Goal: Check status: Check status

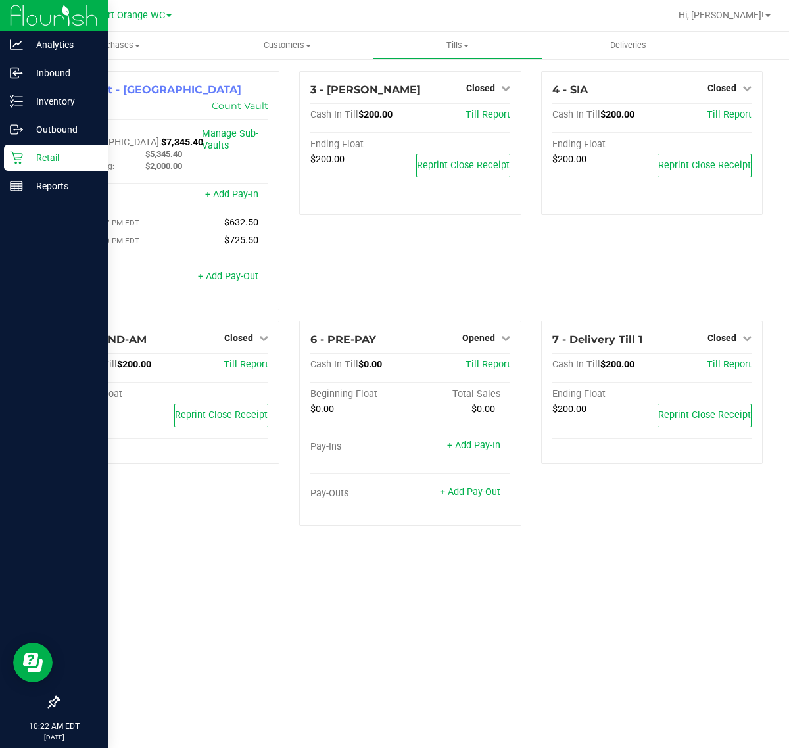
click at [10, 153] on icon at bounding box center [16, 157] width 13 height 13
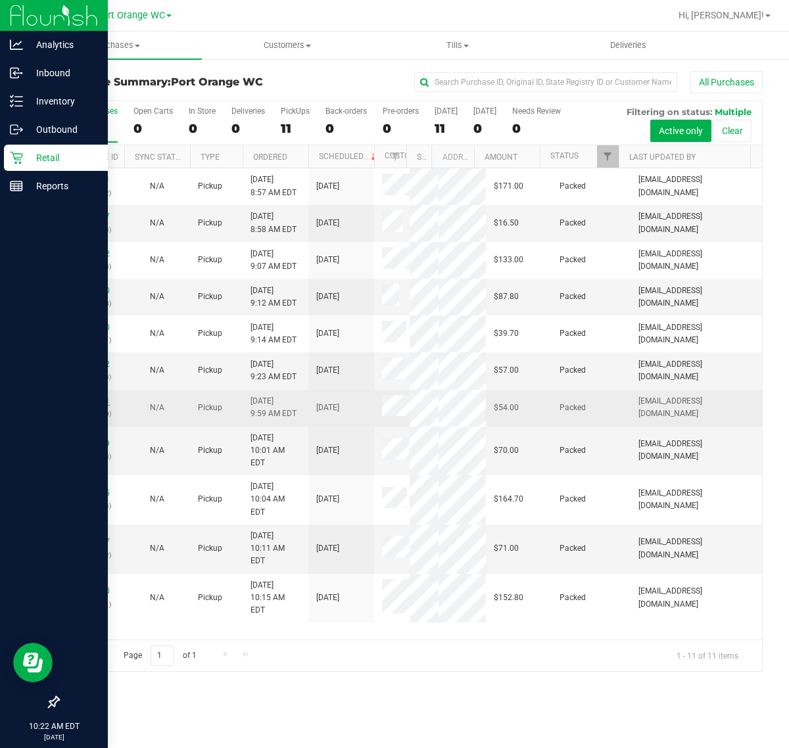
click at [87, 406] on link "11978141" at bounding box center [91, 401] width 37 height 9
